Goal: Task Accomplishment & Management: Use online tool/utility

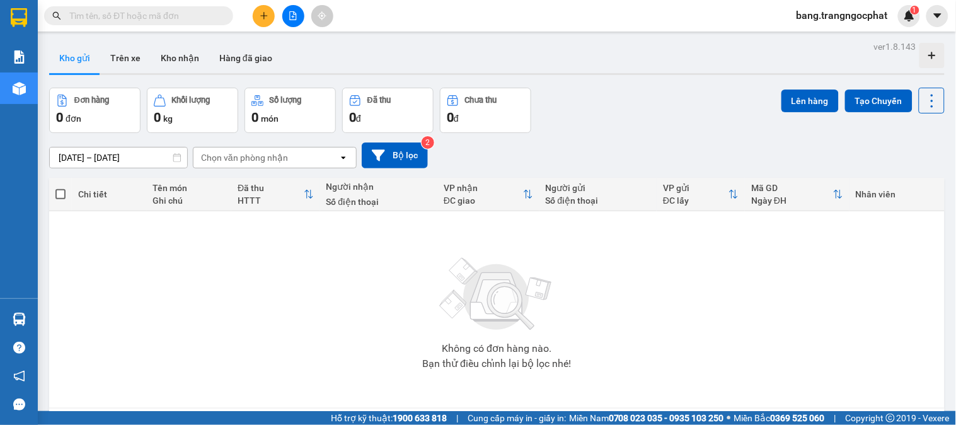
click at [152, 9] on input "text" at bounding box center [143, 16] width 149 height 14
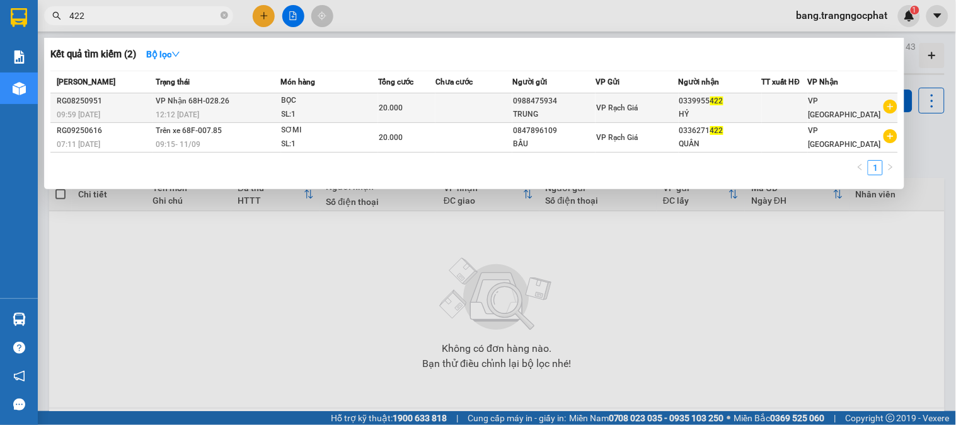
type input "422"
click at [748, 108] on div "HỶ" at bounding box center [720, 114] width 82 height 13
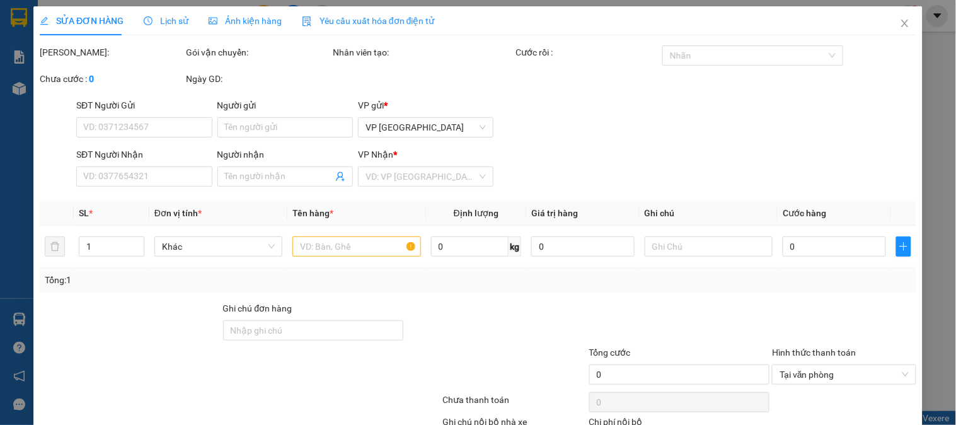
type input "0988475934"
type input "TRUNG"
type input "0339955422"
type input "HỶ"
type input "20.000"
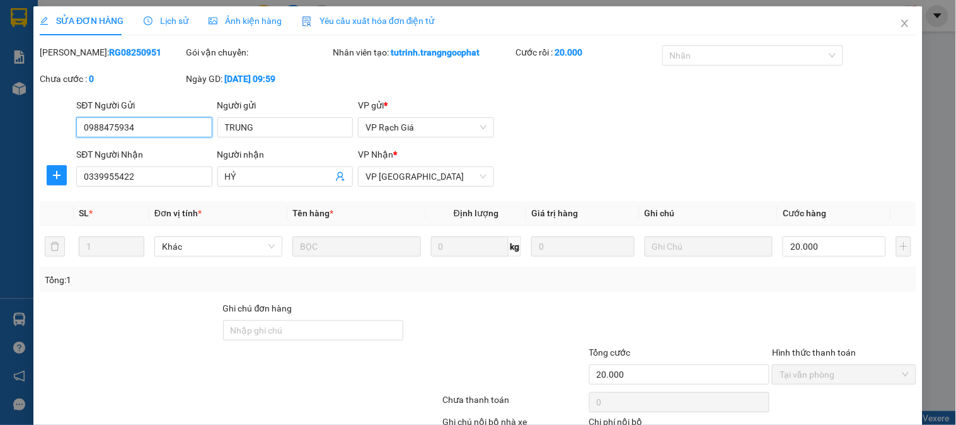
scroll to position [83, 0]
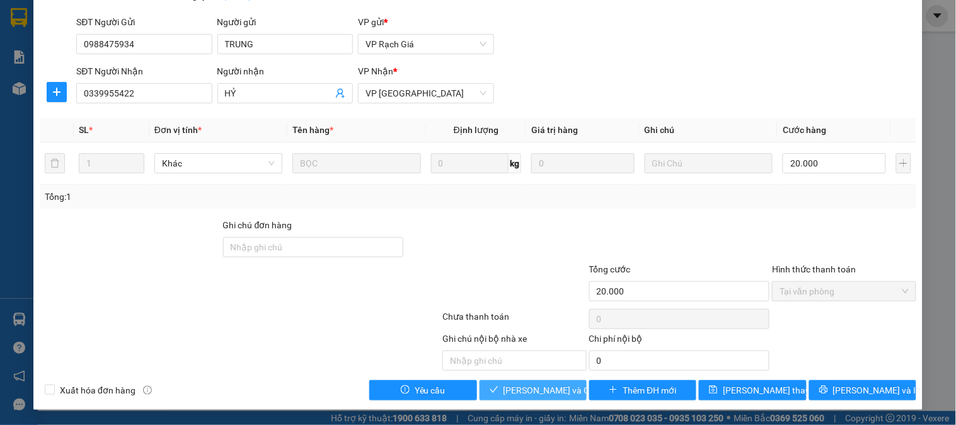
click at [551, 389] on span "Lưu và Giao hàng" at bounding box center [563, 390] width 121 height 14
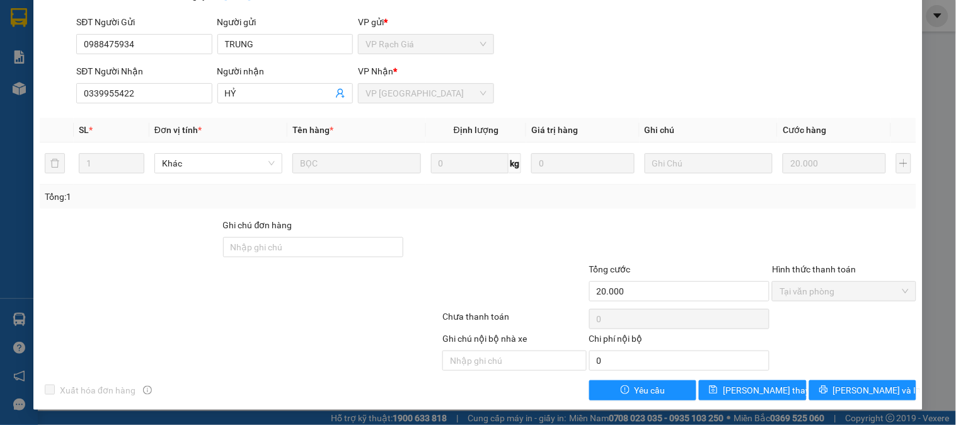
scroll to position [0, 0]
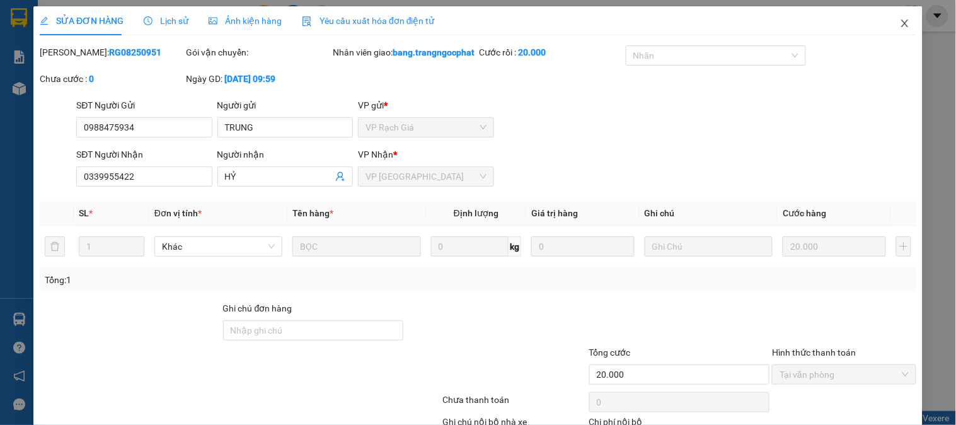
click at [900, 20] on icon "close" at bounding box center [905, 23] width 10 height 10
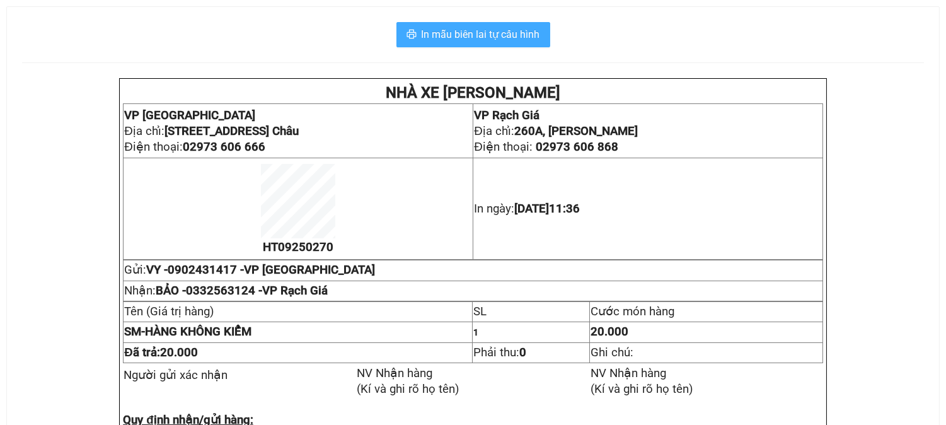
click at [517, 41] on span "In mẫu biên lai tự cấu hình" at bounding box center [480, 34] width 118 height 16
click at [519, 33] on span "In mẫu biên lai tự cấu hình" at bounding box center [480, 34] width 118 height 16
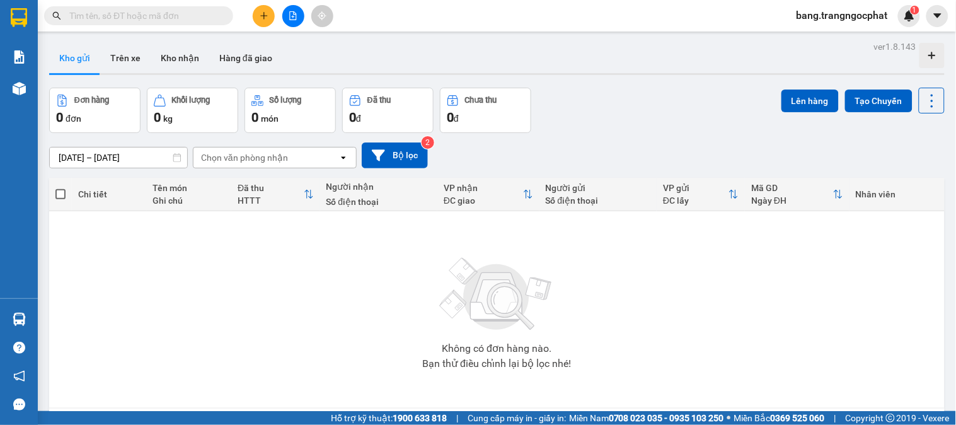
click at [682, 122] on div "Đơn hàng 0 đơn Khối lượng 0 kg Số lượng 0 món Đã thu 0 đ Chưa thu 0 đ Lên hàng …" at bounding box center [496, 110] width 895 height 45
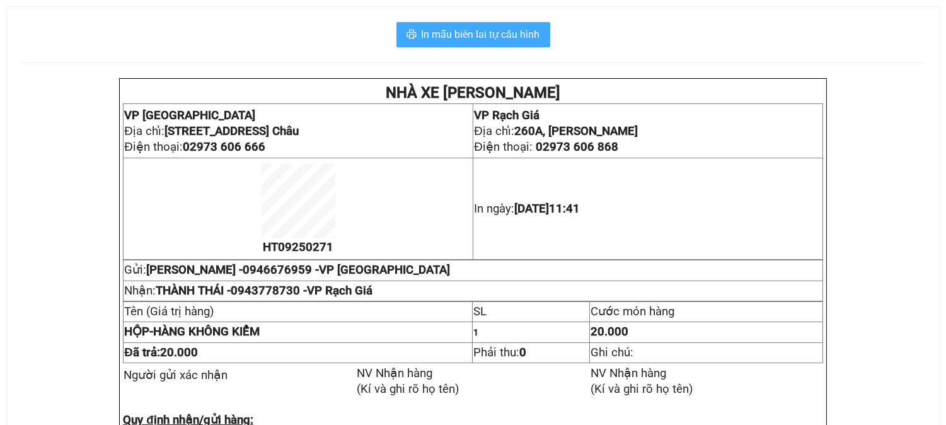
click at [491, 34] on span "In mẫu biên lai tự cấu hình" at bounding box center [480, 34] width 118 height 16
click at [495, 35] on span "In mẫu biên lai tự cấu hình" at bounding box center [480, 34] width 118 height 16
